Goal: Information Seeking & Learning: Learn about a topic

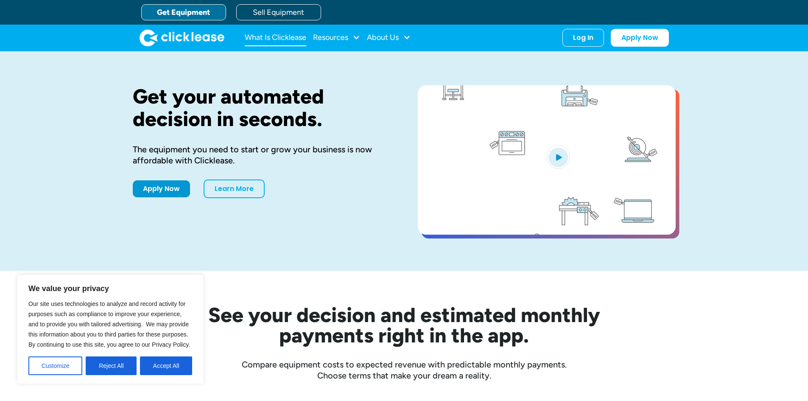
click at [295, 36] on link "What Is Clicklease" at bounding box center [276, 37] width 62 height 17
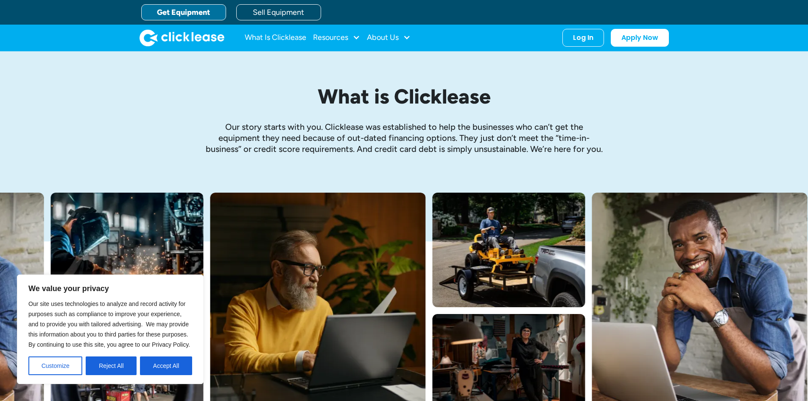
click at [171, 13] on link "Get Equipment" at bounding box center [183, 12] width 85 height 16
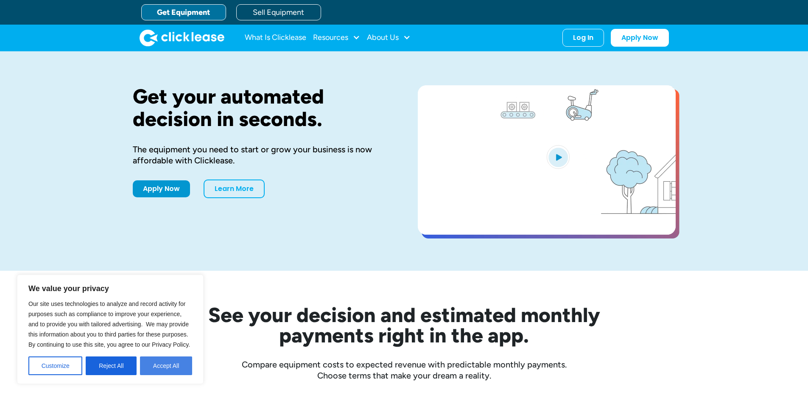
click at [160, 365] on button "Accept All" at bounding box center [166, 365] width 52 height 19
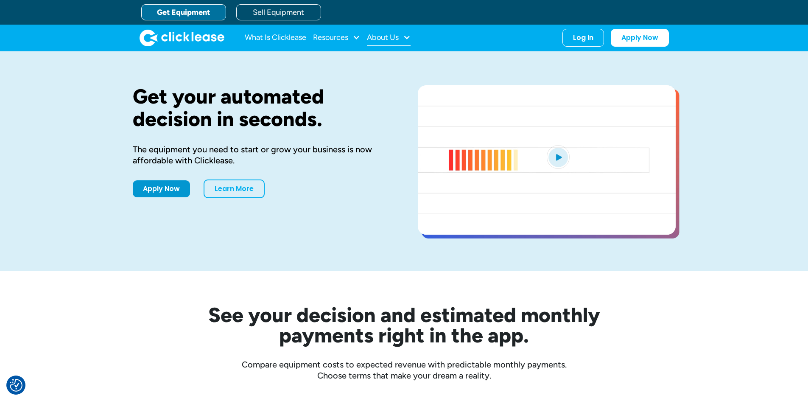
click at [409, 39] on div at bounding box center [407, 38] width 8 height 8
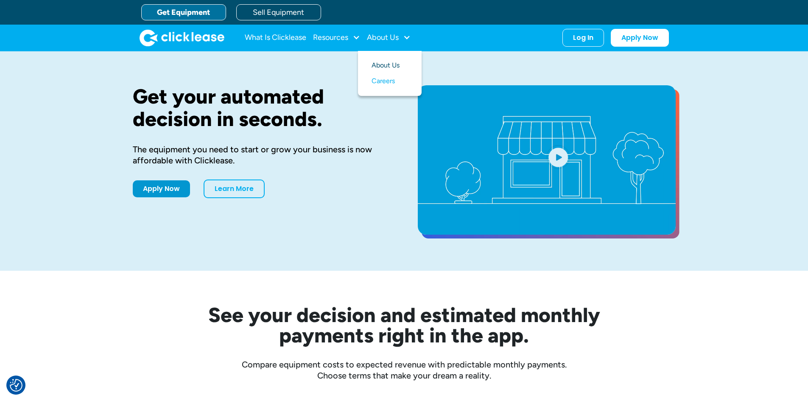
click at [392, 64] on link "About Us" at bounding box center [390, 66] width 36 height 16
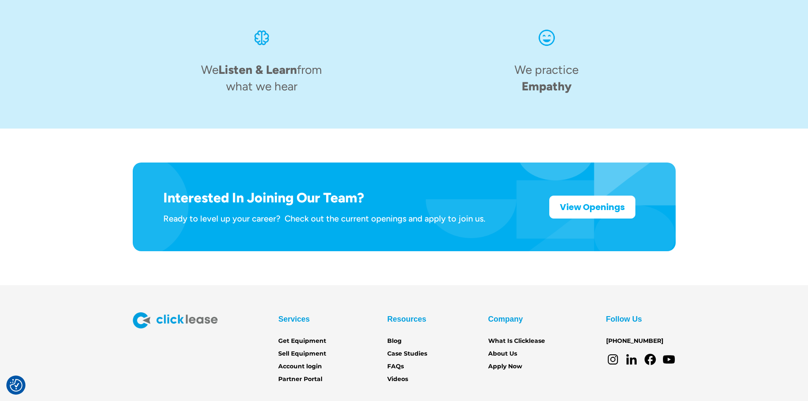
scroll to position [1306, 0]
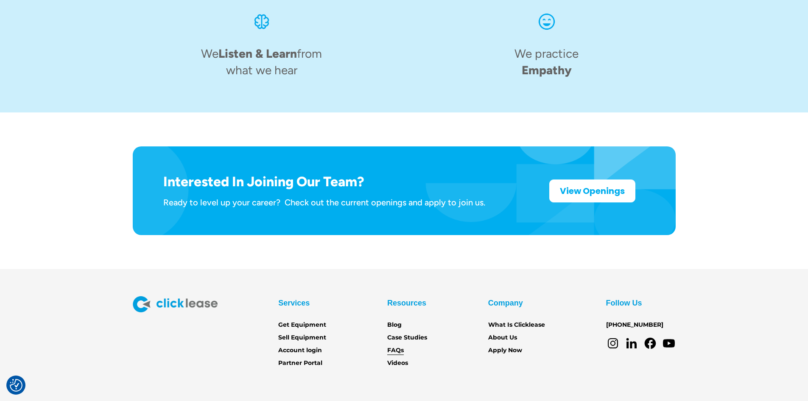
click at [393, 346] on link "FAQs" at bounding box center [395, 350] width 17 height 9
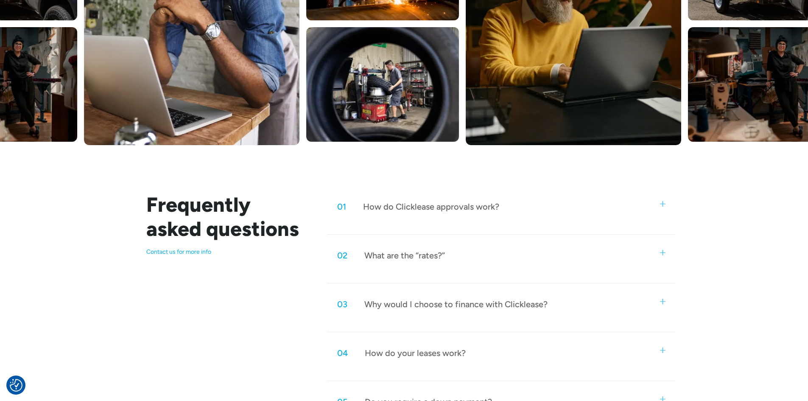
scroll to position [353, 0]
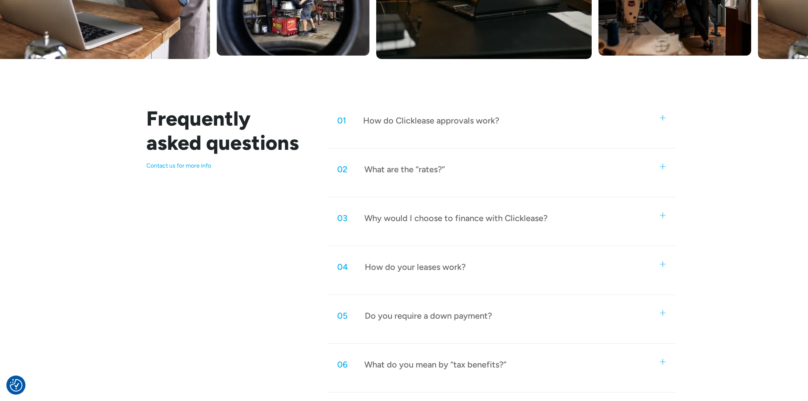
click at [423, 169] on div "What are the “rates?”" at bounding box center [405, 169] width 81 height 11
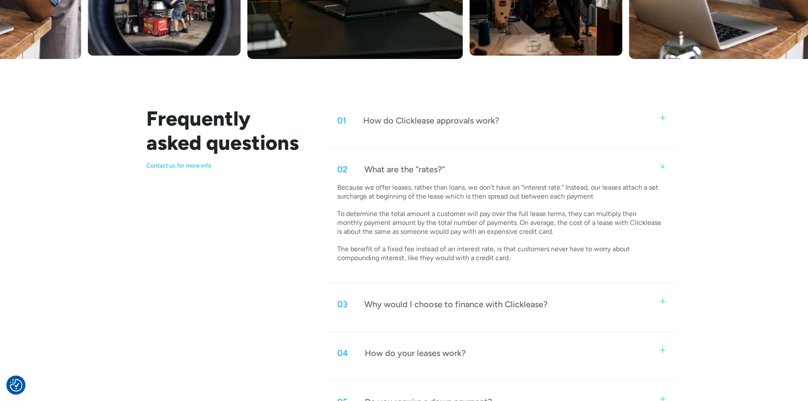
click at [369, 117] on div "How do Clicklease approvals work?" at bounding box center [431, 120] width 136 height 11
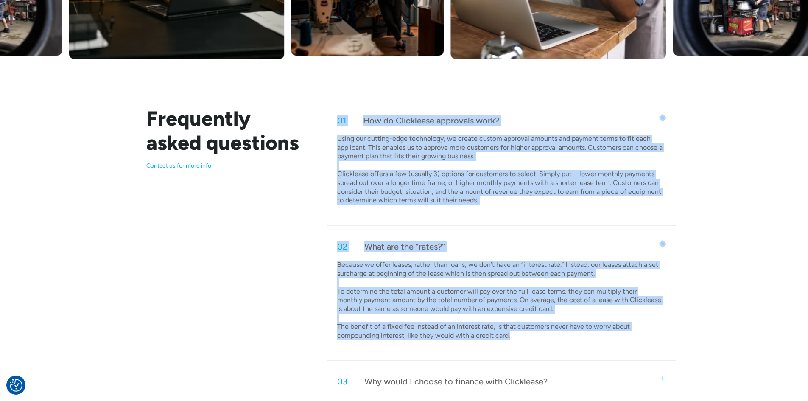
drag, startPoint x: 338, startPoint y: 121, endPoint x: 709, endPoint y: 358, distance: 440.5
click at [709, 358] on div "Frequently asked questions Contact us for more info 01 How do Clicklease approv…" at bounding box center [404, 356] width 808 height 594
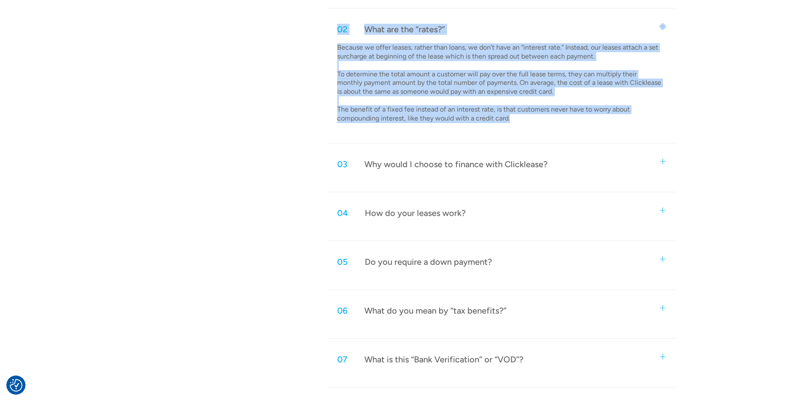
scroll to position [580, 0]
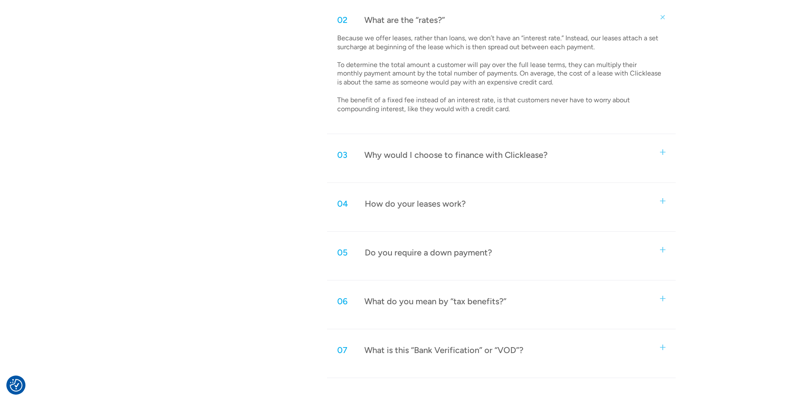
click at [381, 157] on div "Why would I choose to finance with Clicklease?" at bounding box center [456, 154] width 183 height 11
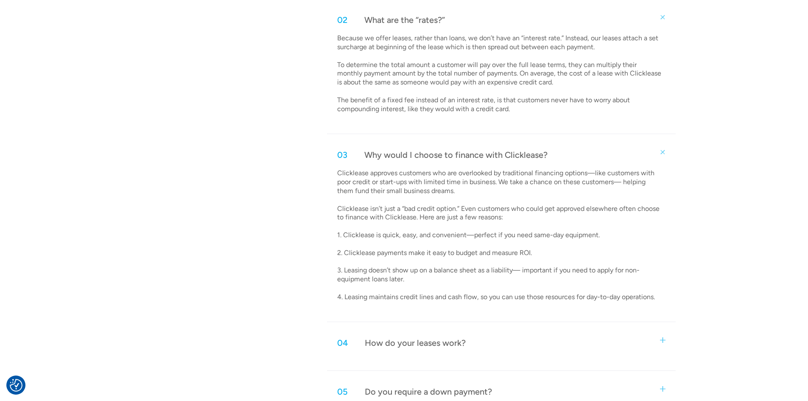
click at [392, 345] on div "How do your leases work?" at bounding box center [415, 342] width 101 height 11
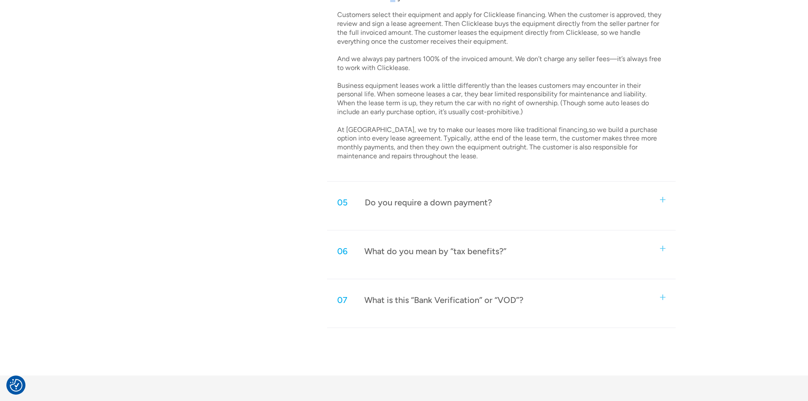
scroll to position [934, 0]
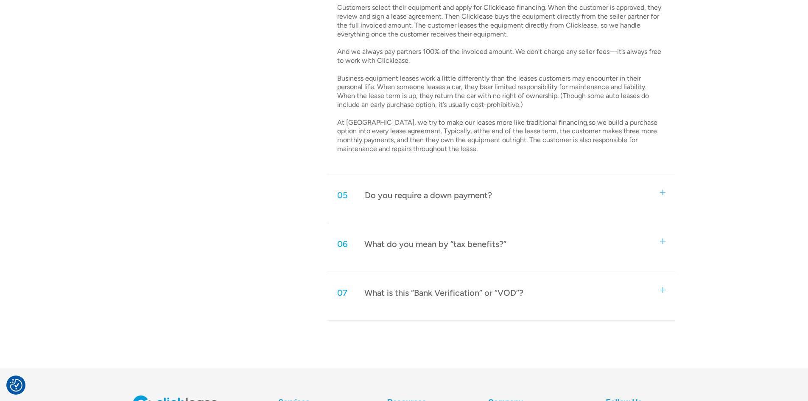
click at [411, 195] on div "Do you require a down payment?" at bounding box center [428, 195] width 127 height 11
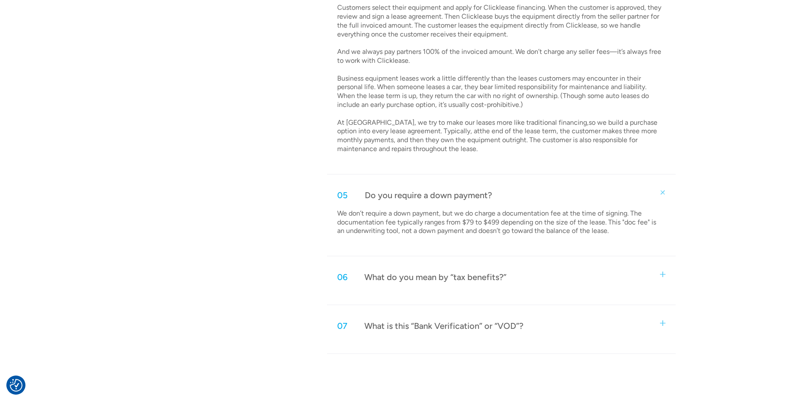
click at [428, 280] on div "What do you mean by “tax benefits?”" at bounding box center [436, 277] width 142 height 11
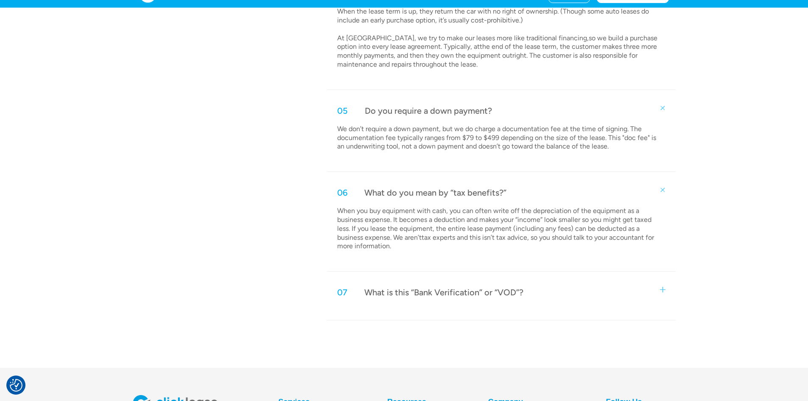
scroll to position [1018, 0]
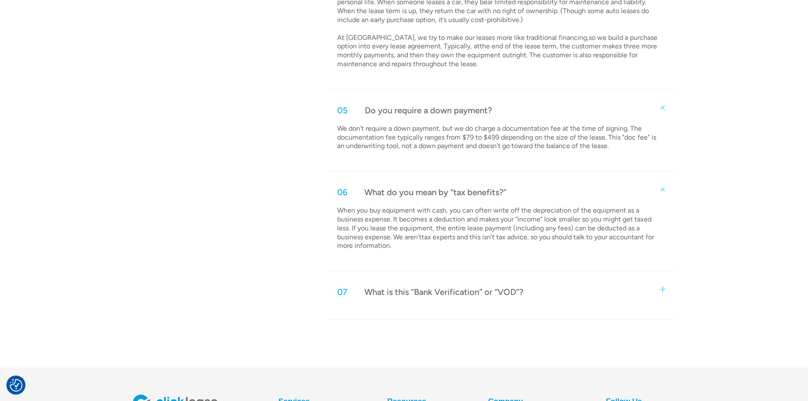
click at [409, 293] on div "What is this “Bank Verification” or “VOD”?" at bounding box center [444, 291] width 159 height 11
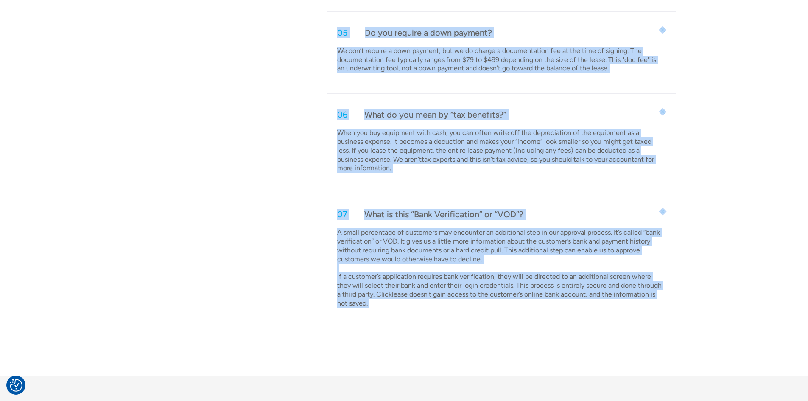
scroll to position [1184, 0]
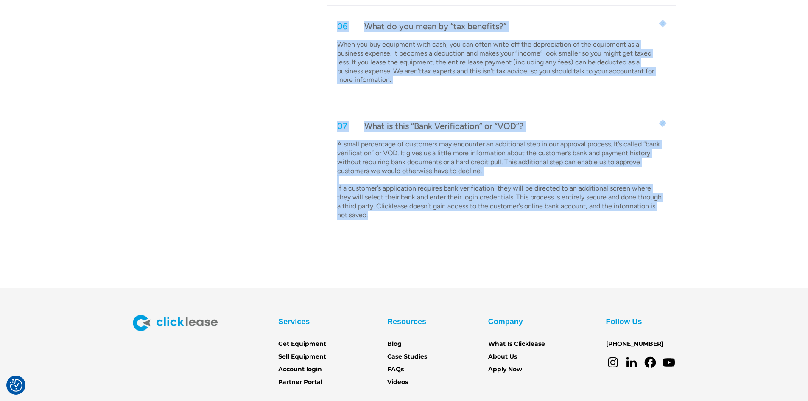
drag, startPoint x: 339, startPoint y: 177, endPoint x: 629, endPoint y: 260, distance: 302.0
